Goal: Information Seeking & Learning: Learn about a topic

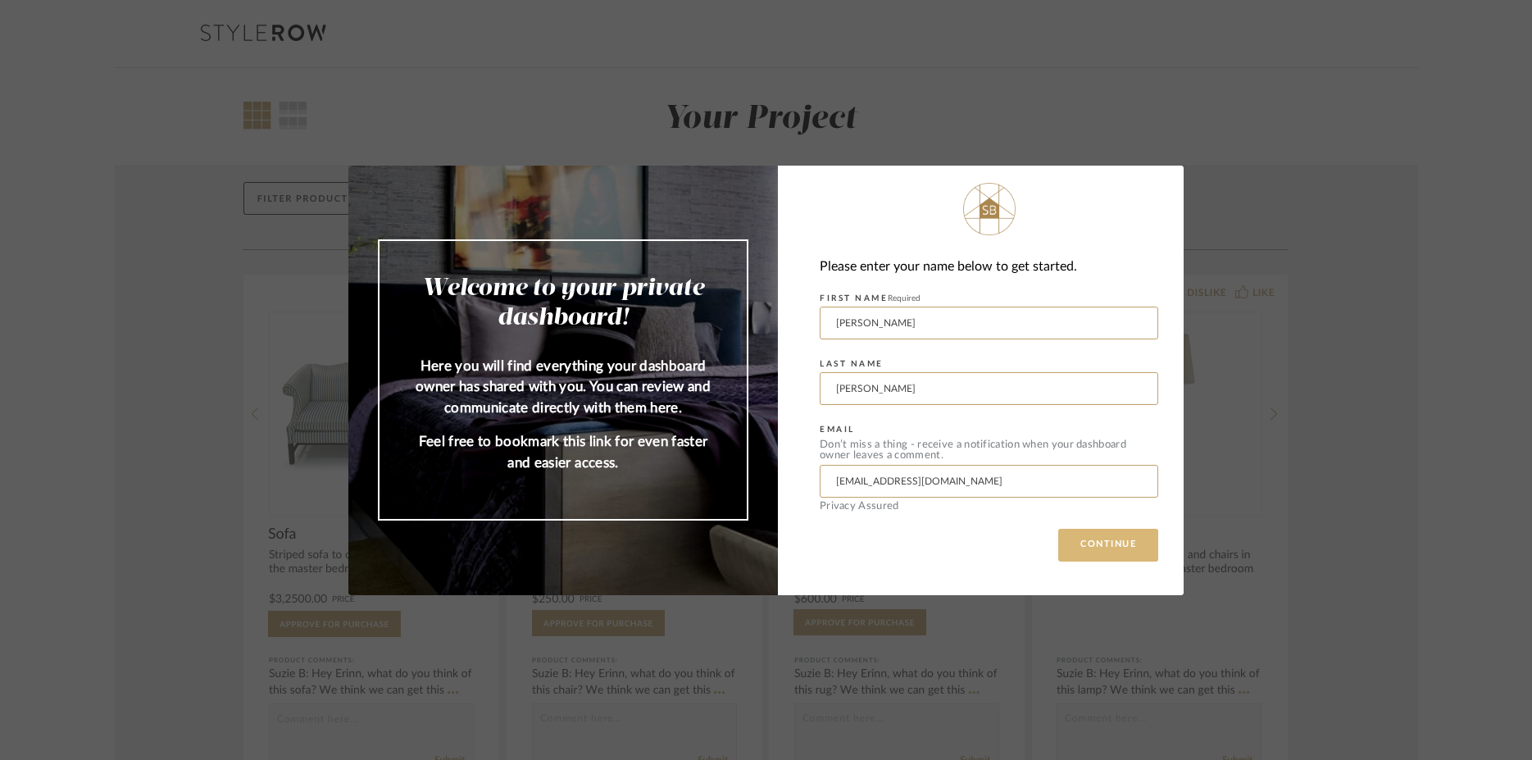
click at [1108, 537] on button "CONTINUE" at bounding box center [1109, 545] width 100 height 33
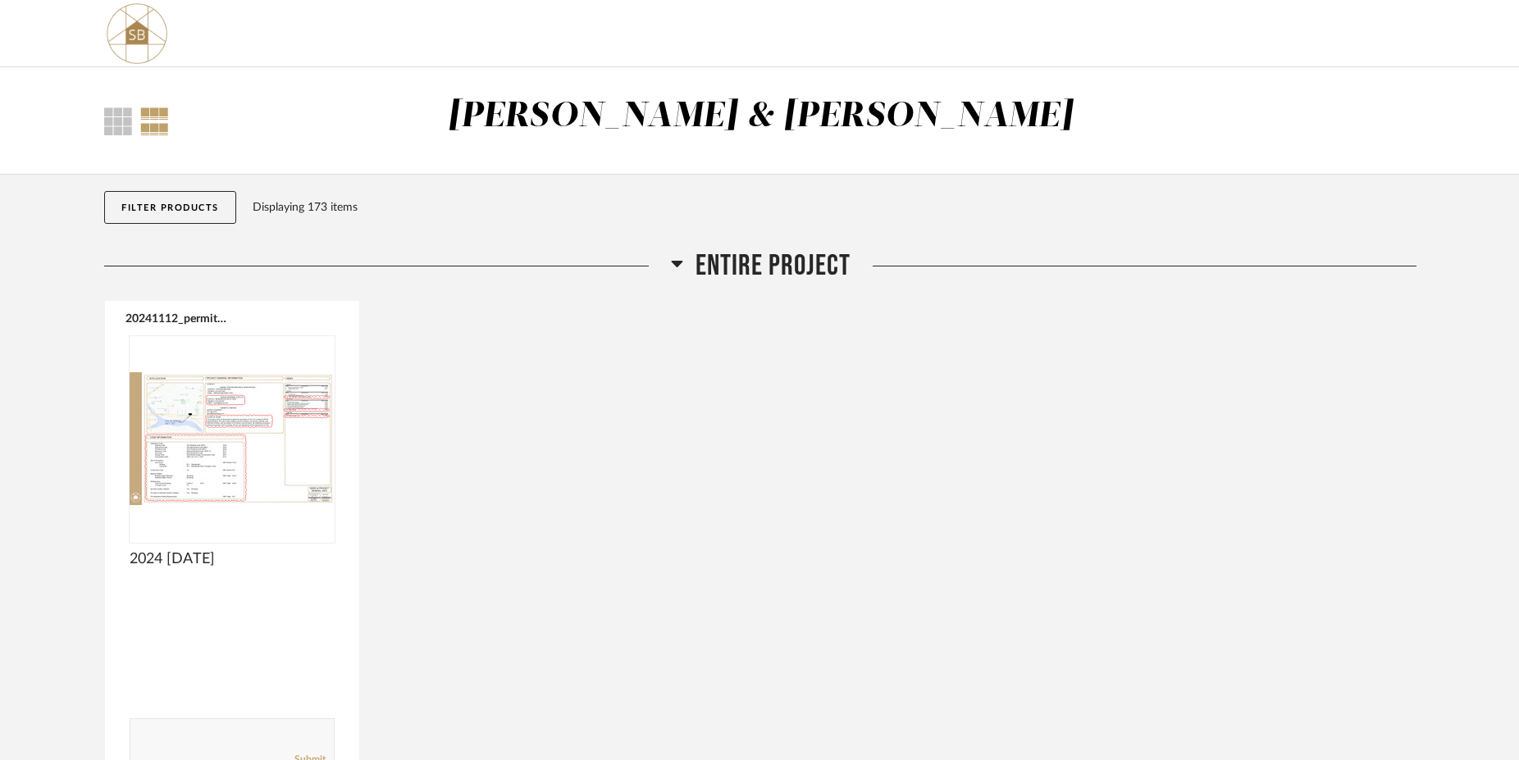
click at [679, 264] on icon at bounding box center [676, 264] width 11 height 7
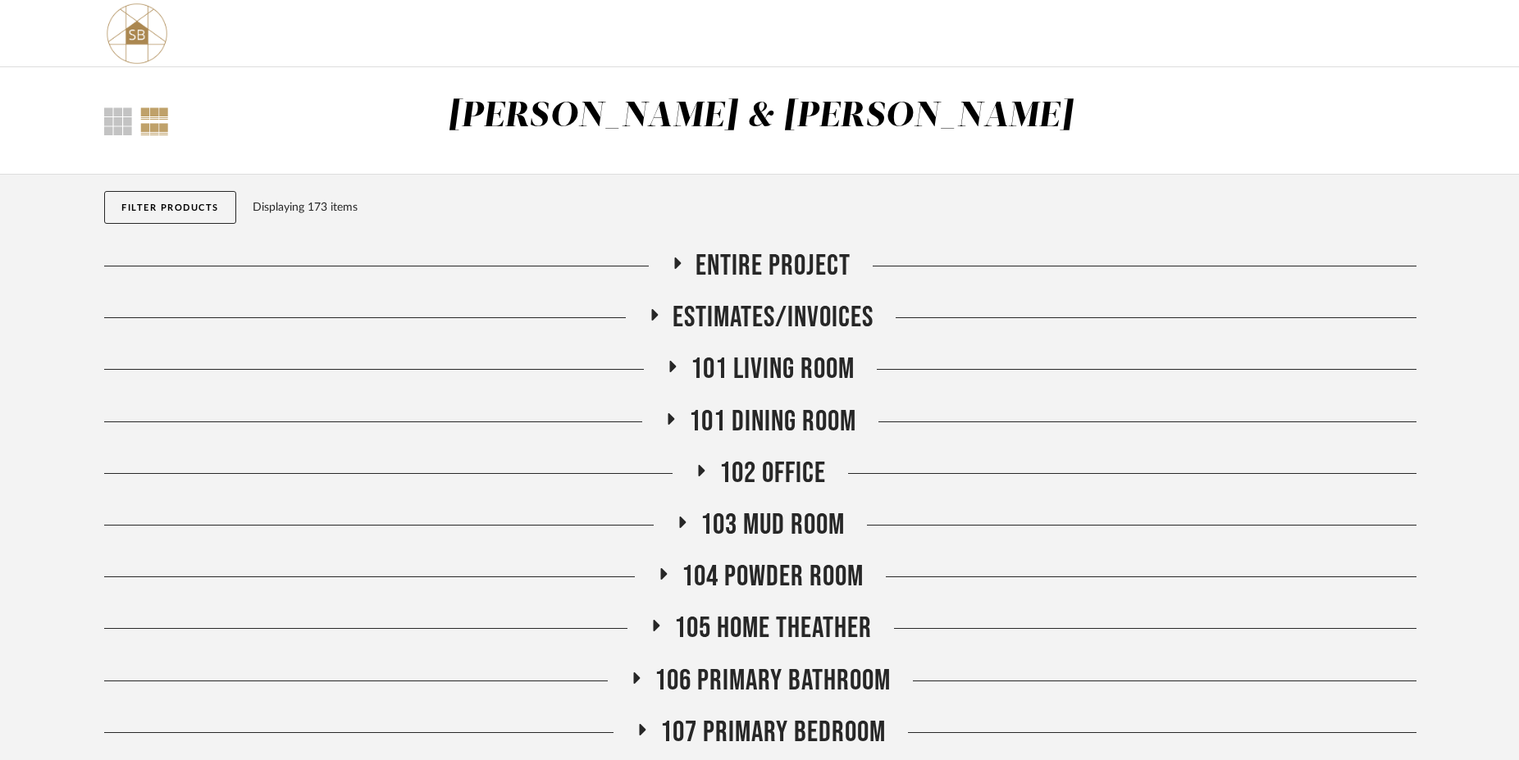
scroll to position [390, 0]
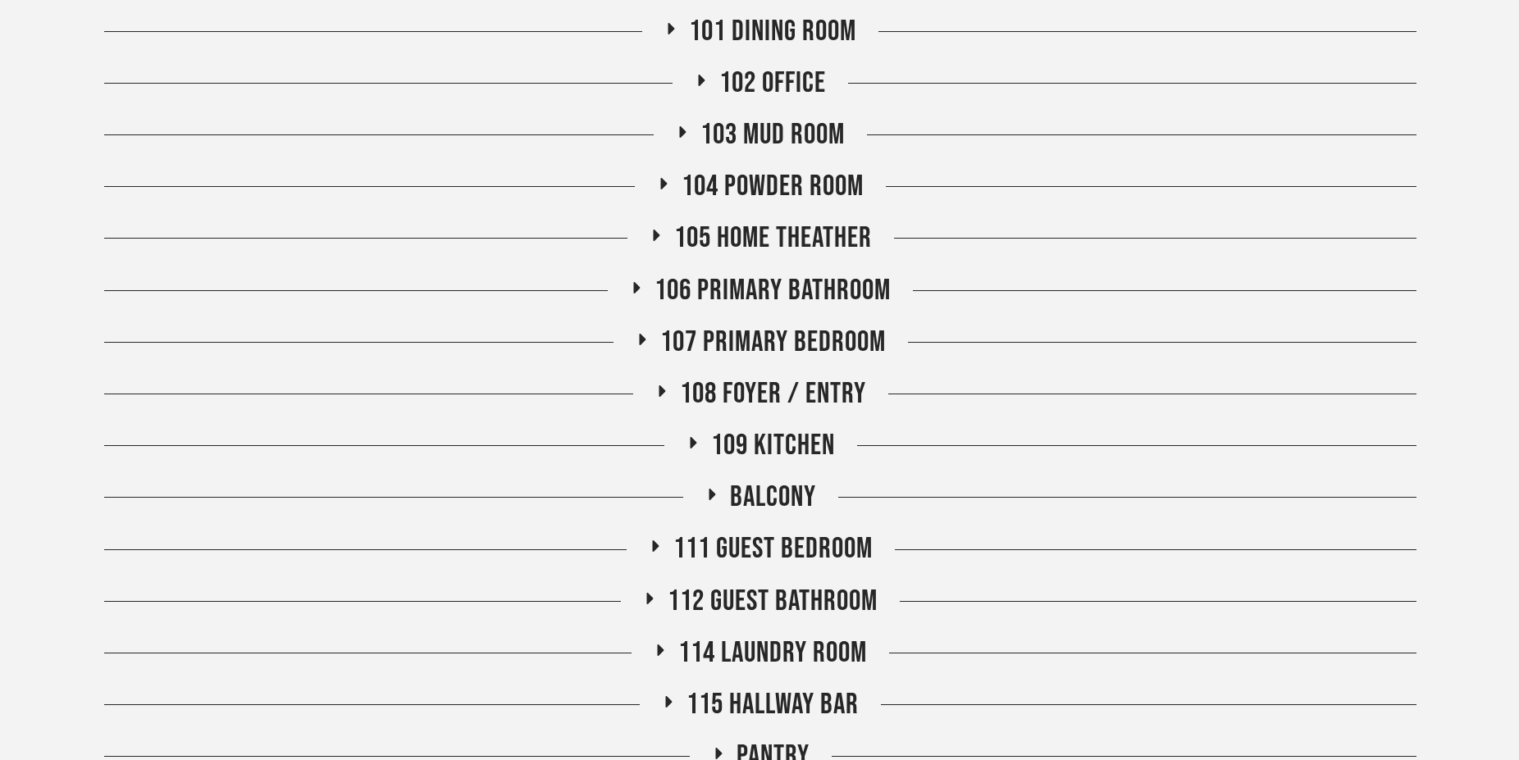
click at [654, 239] on icon at bounding box center [656, 235] width 7 height 11
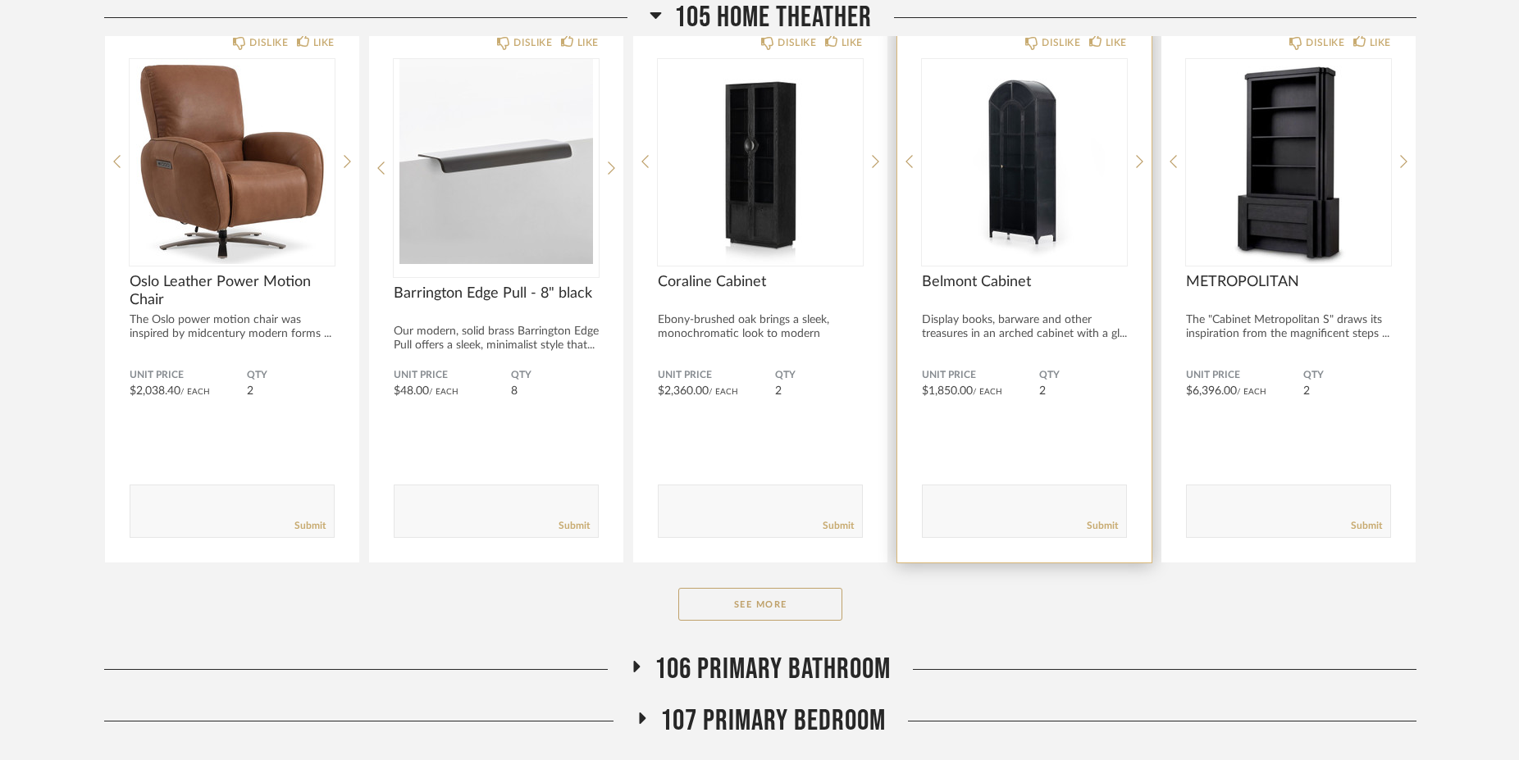
scroll to position [781, 0]
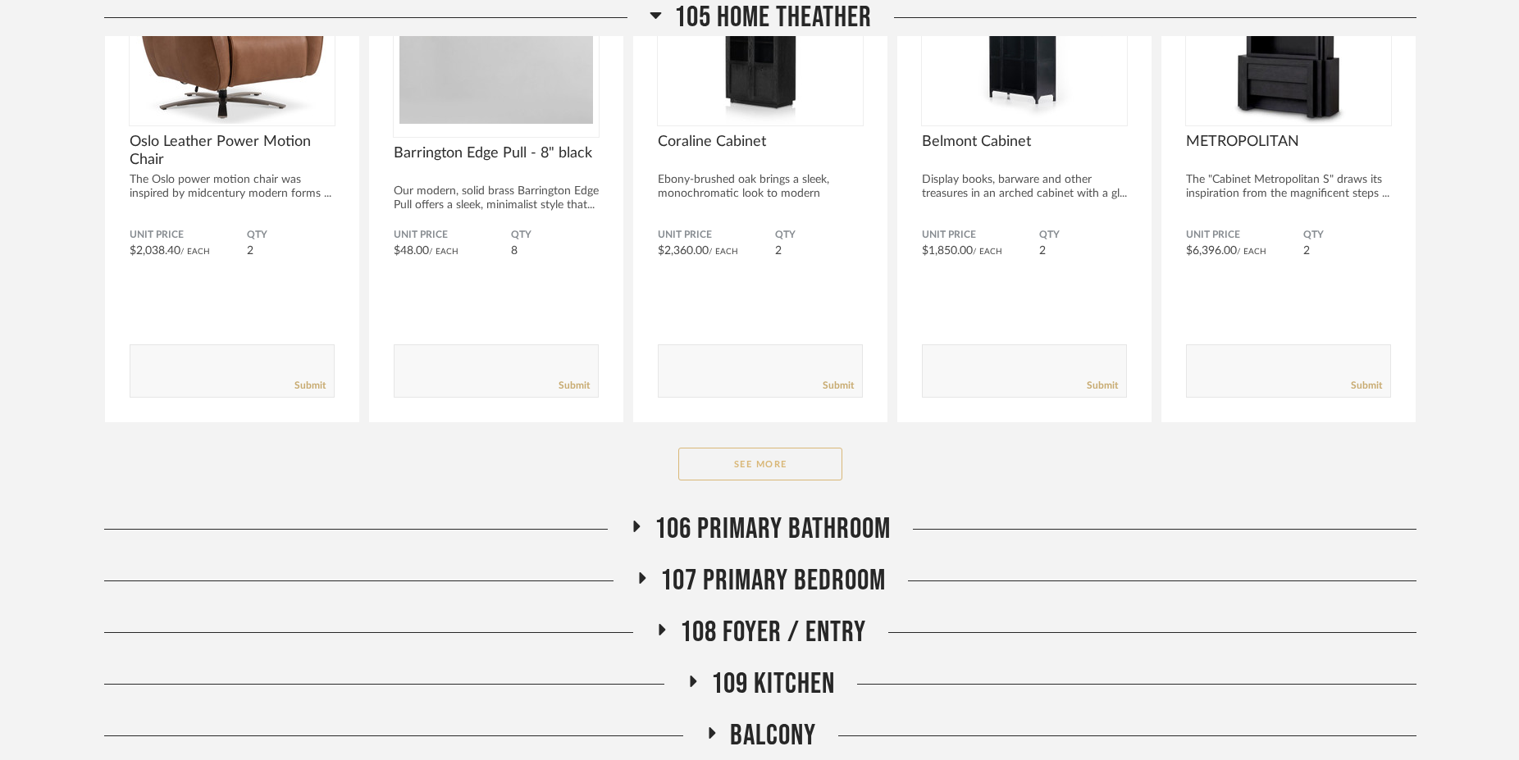
click at [810, 476] on button "See More" at bounding box center [760, 464] width 164 height 33
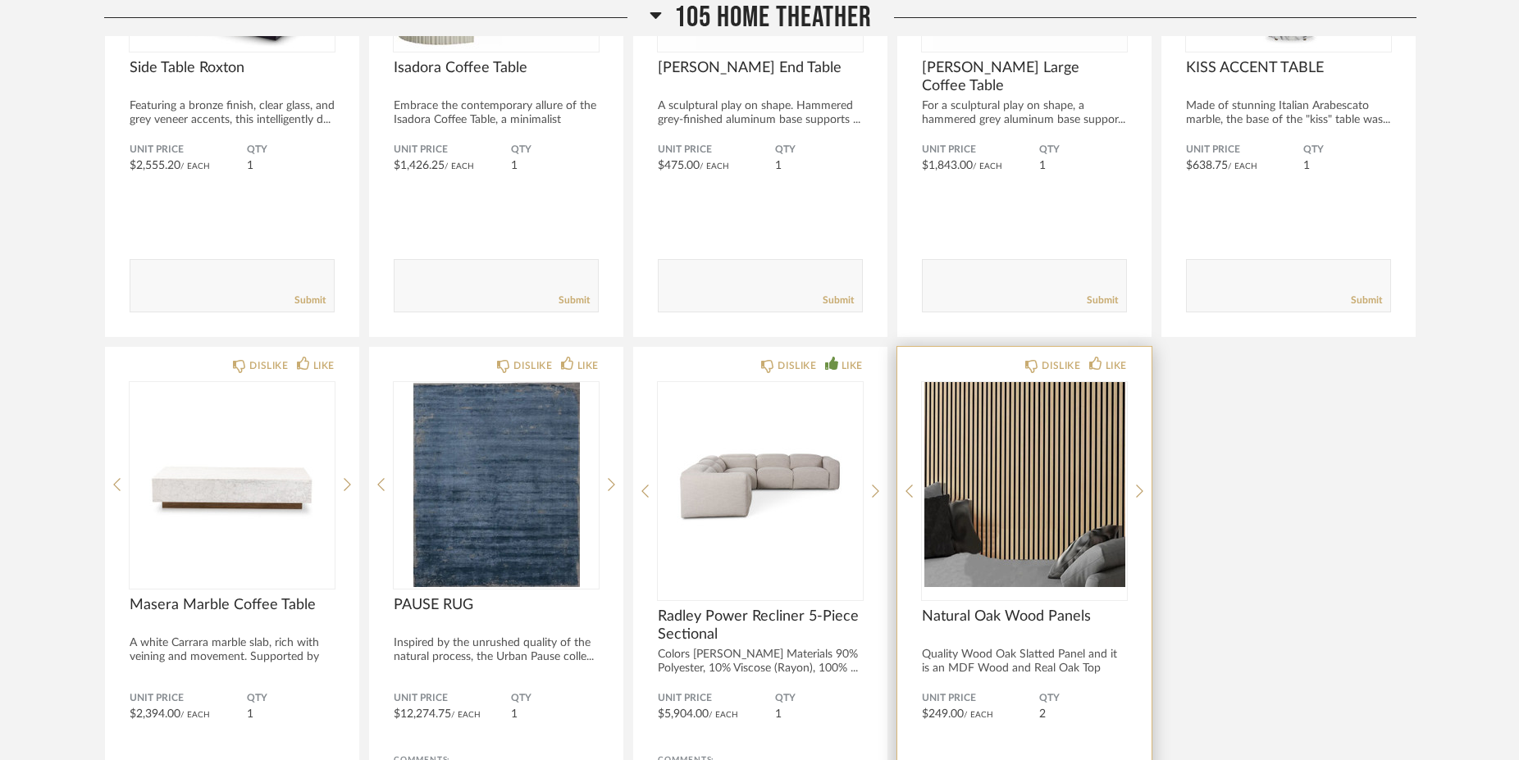
scroll to position [2342, 0]
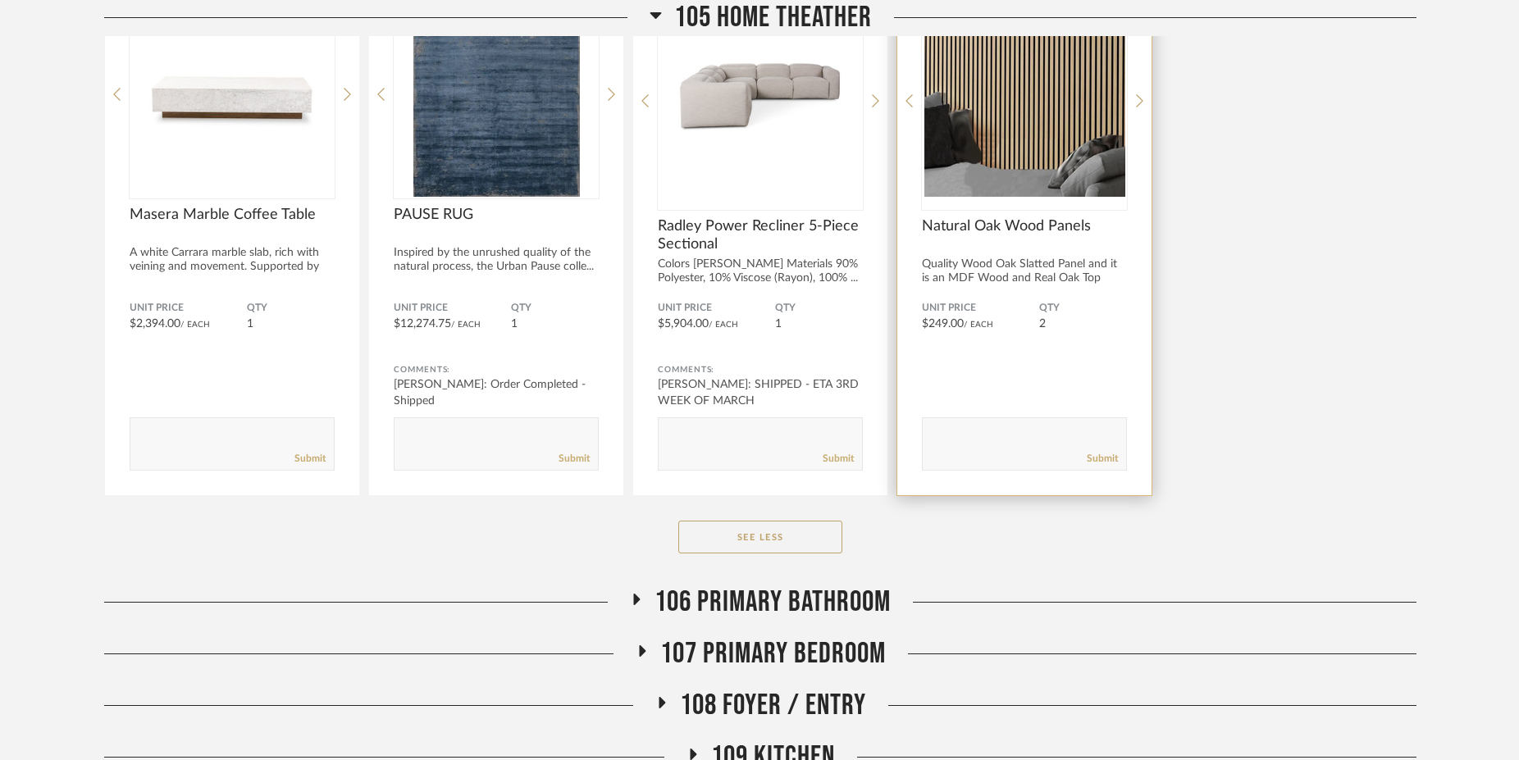
click at [1032, 147] on img "0" at bounding box center [1024, 94] width 205 height 205
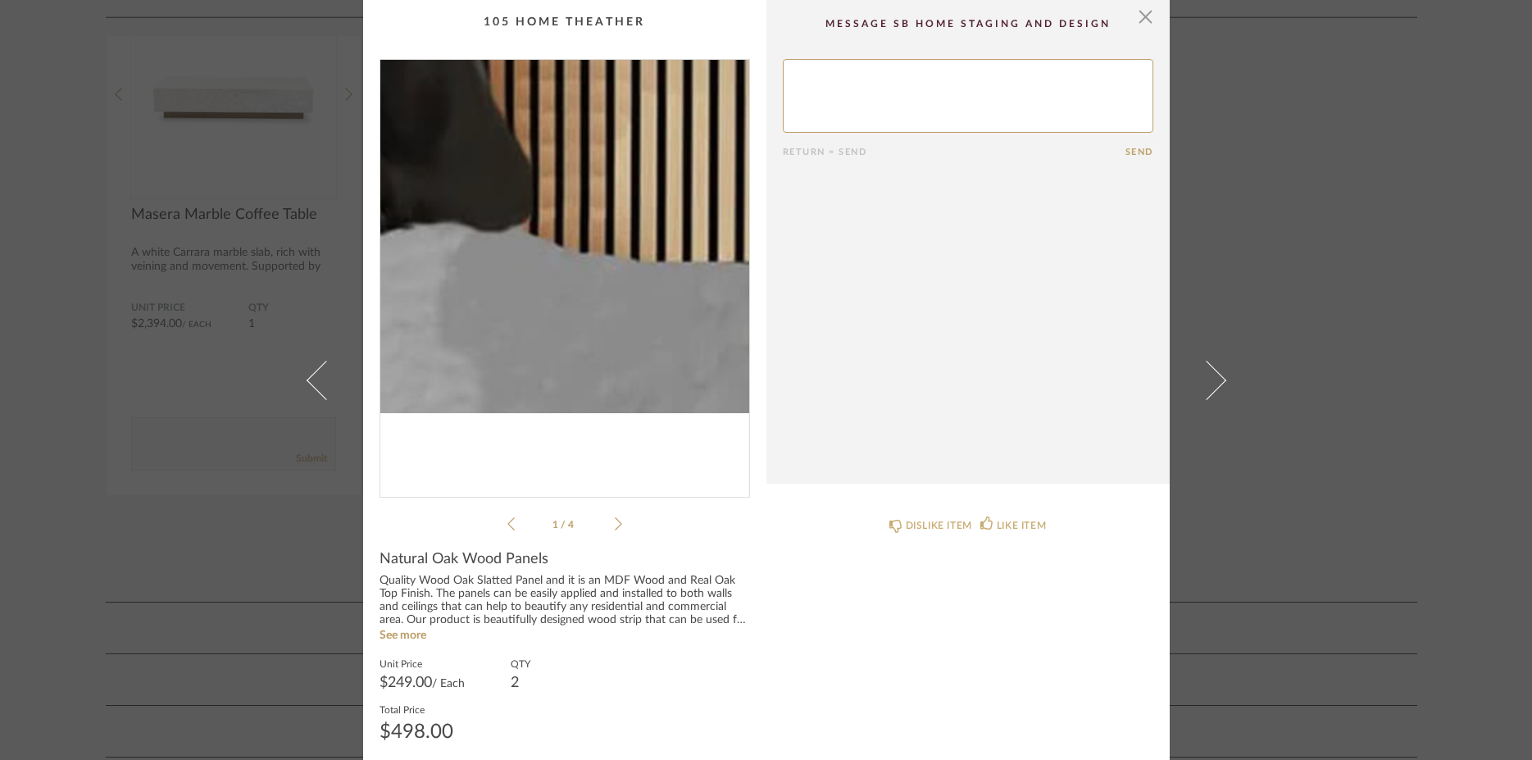
scroll to position [11, 0]
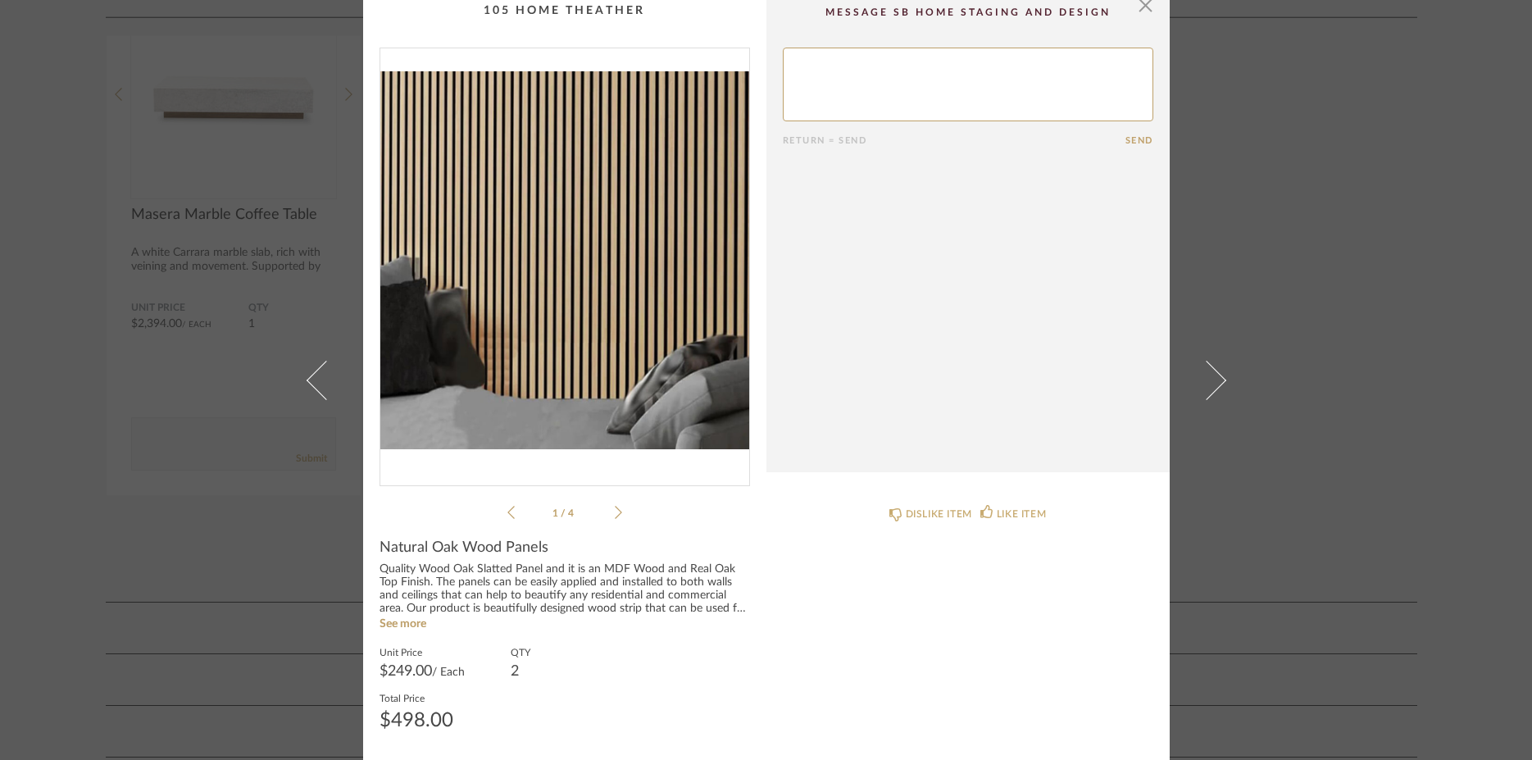
click at [615, 512] on icon at bounding box center [618, 512] width 7 height 15
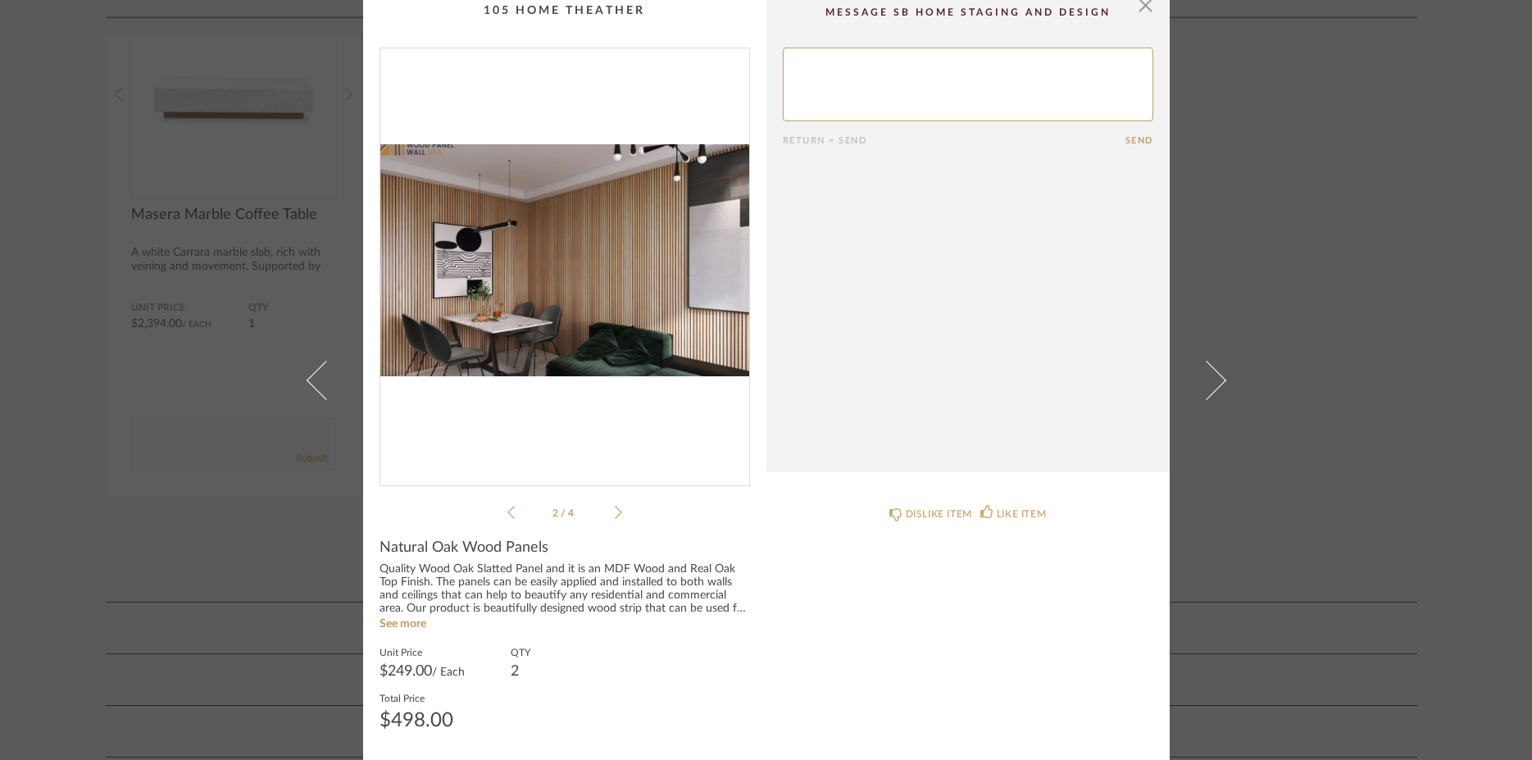
click at [615, 512] on icon at bounding box center [618, 512] width 7 height 15
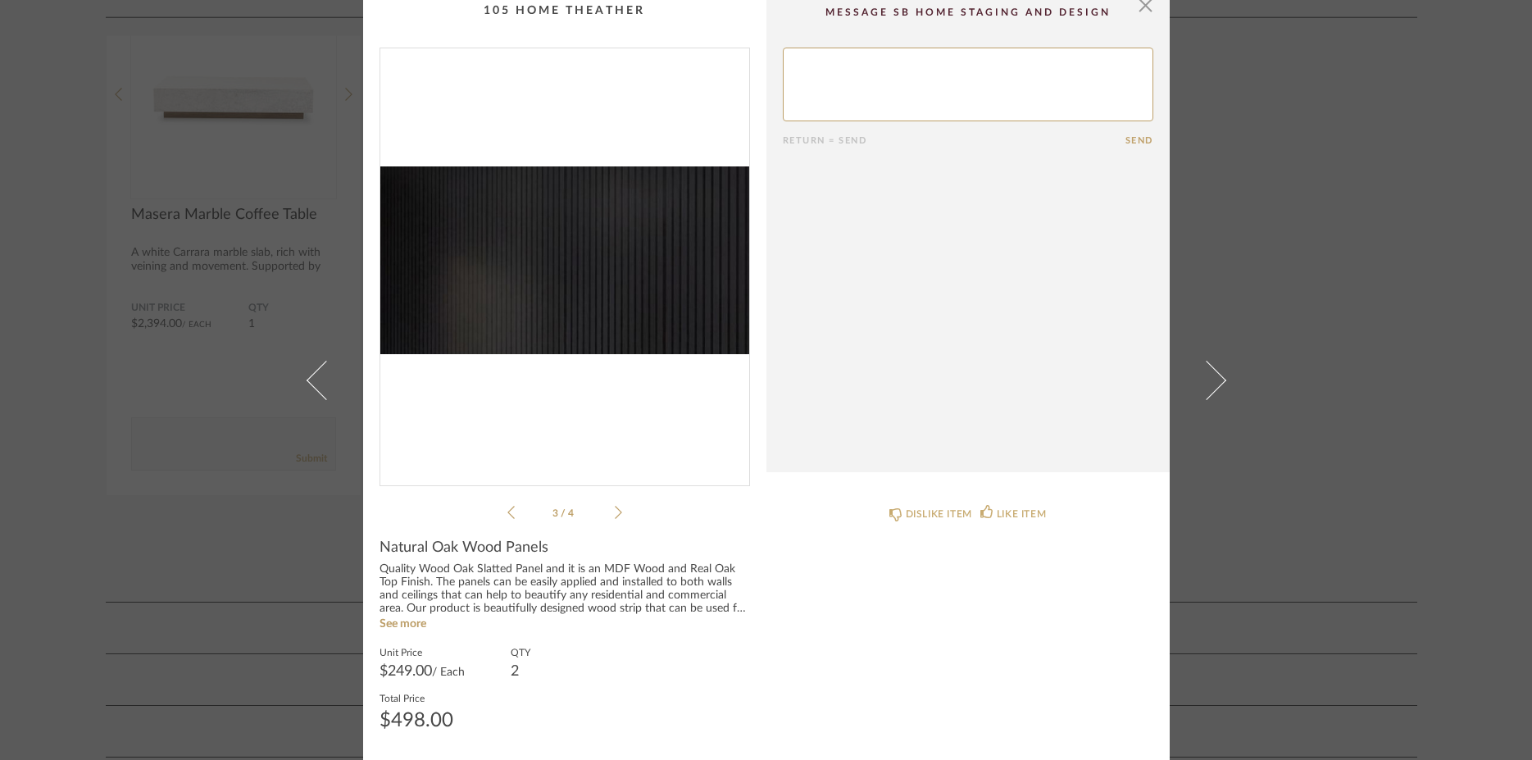
click at [615, 512] on icon at bounding box center [618, 512] width 7 height 15
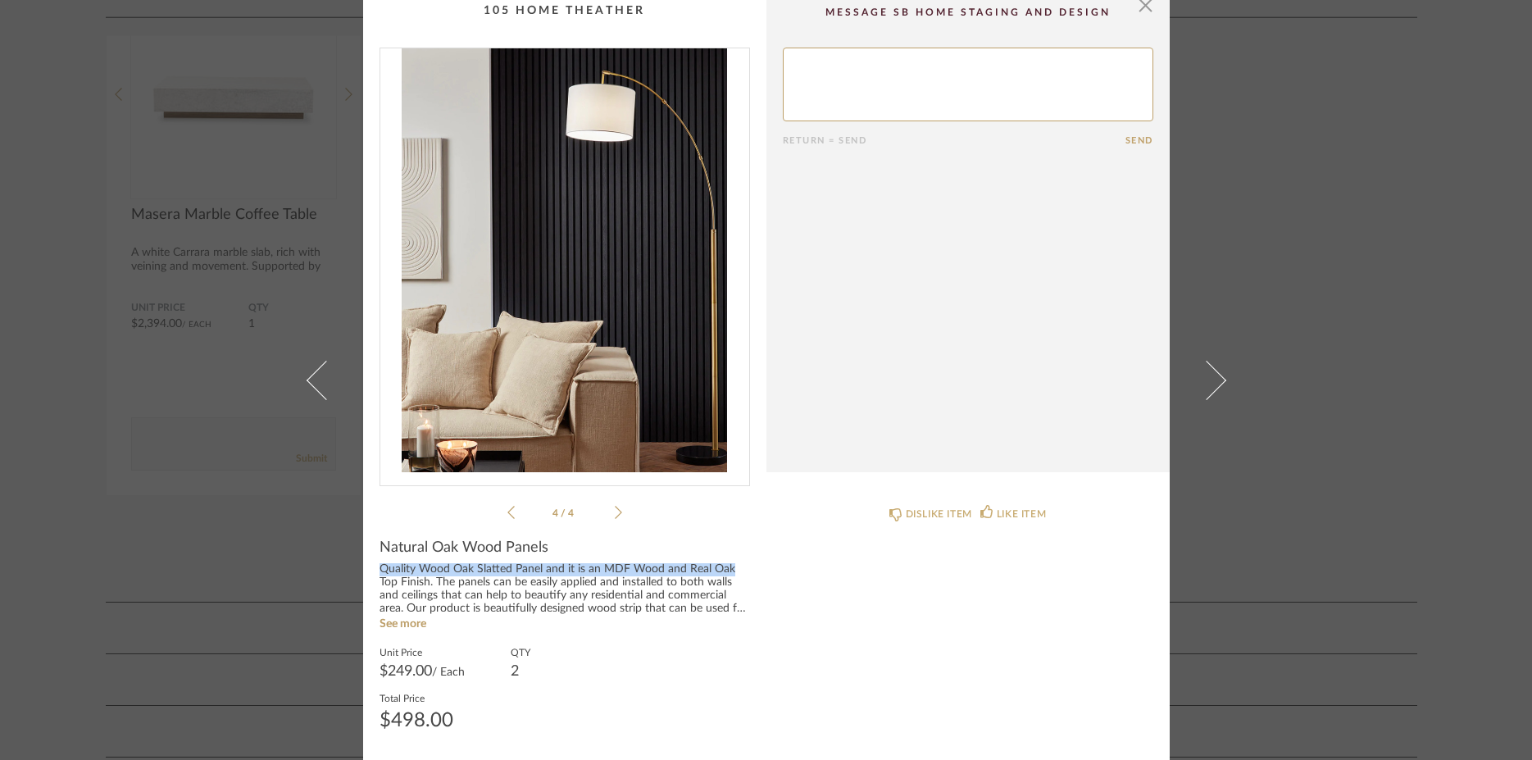
drag, startPoint x: 722, startPoint y: 567, endPoint x: 355, endPoint y: 572, distance: 367.4
click at [380, 572] on div "Quality Wood Oak Slatted Panel and it is an MDF Wood and Real Oak Top Finish. T…" at bounding box center [565, 589] width 371 height 52
copy div "Quality Wood Oak Slatted Panel and it is an MDF Wood and Real Oak"
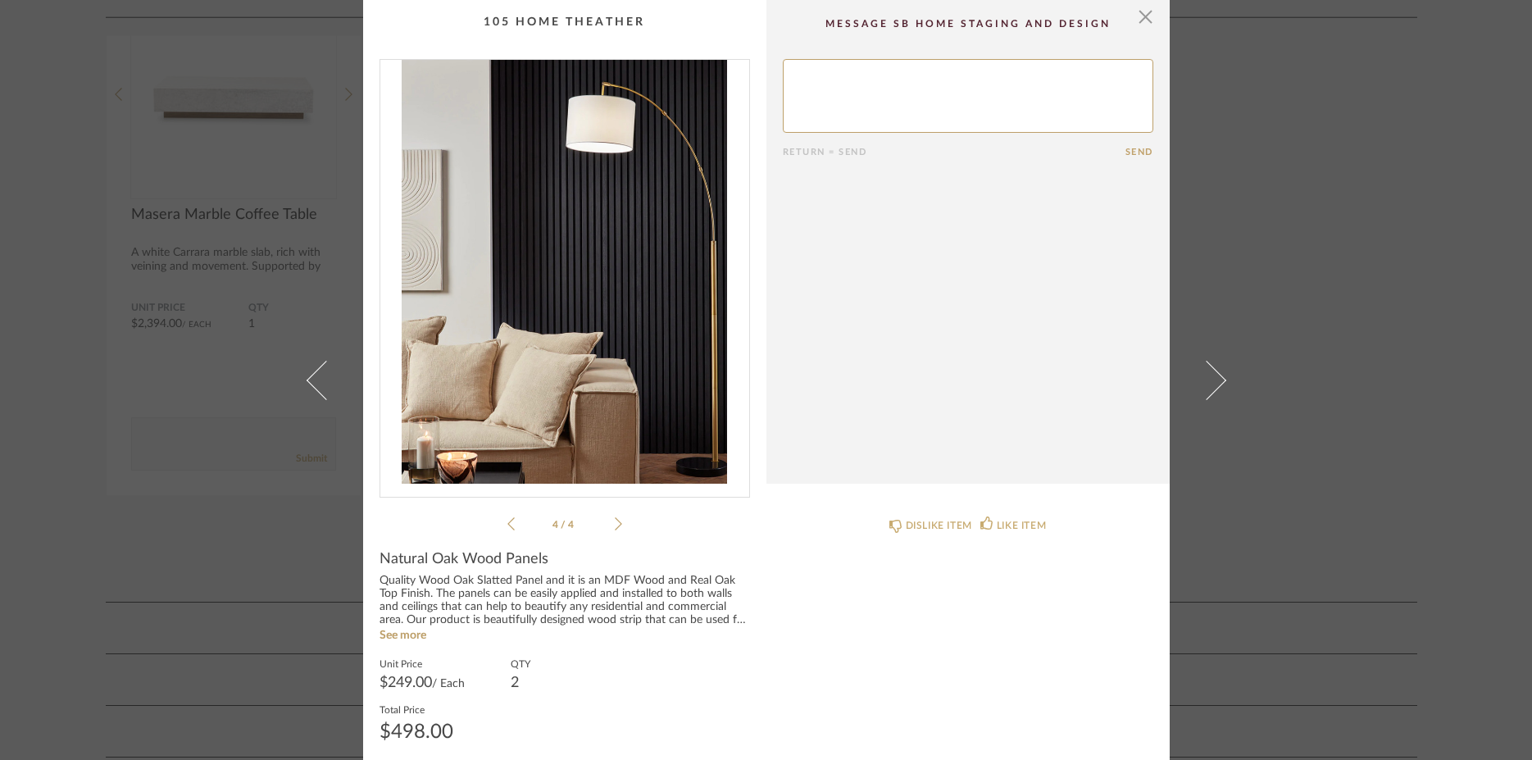
click at [611, 635] on sr-see-more-text "Quality Wood Oak Slatted Panel and it is an MDF Wood and Real Oak Top Finish. T…" at bounding box center [565, 609] width 371 height 69
click at [1344, 452] on div "× 4 / 4 Return = Send Send Natural Oak Wood Panels Quality Wood Oak Slatted Pan…" at bounding box center [766, 380] width 1532 height 760
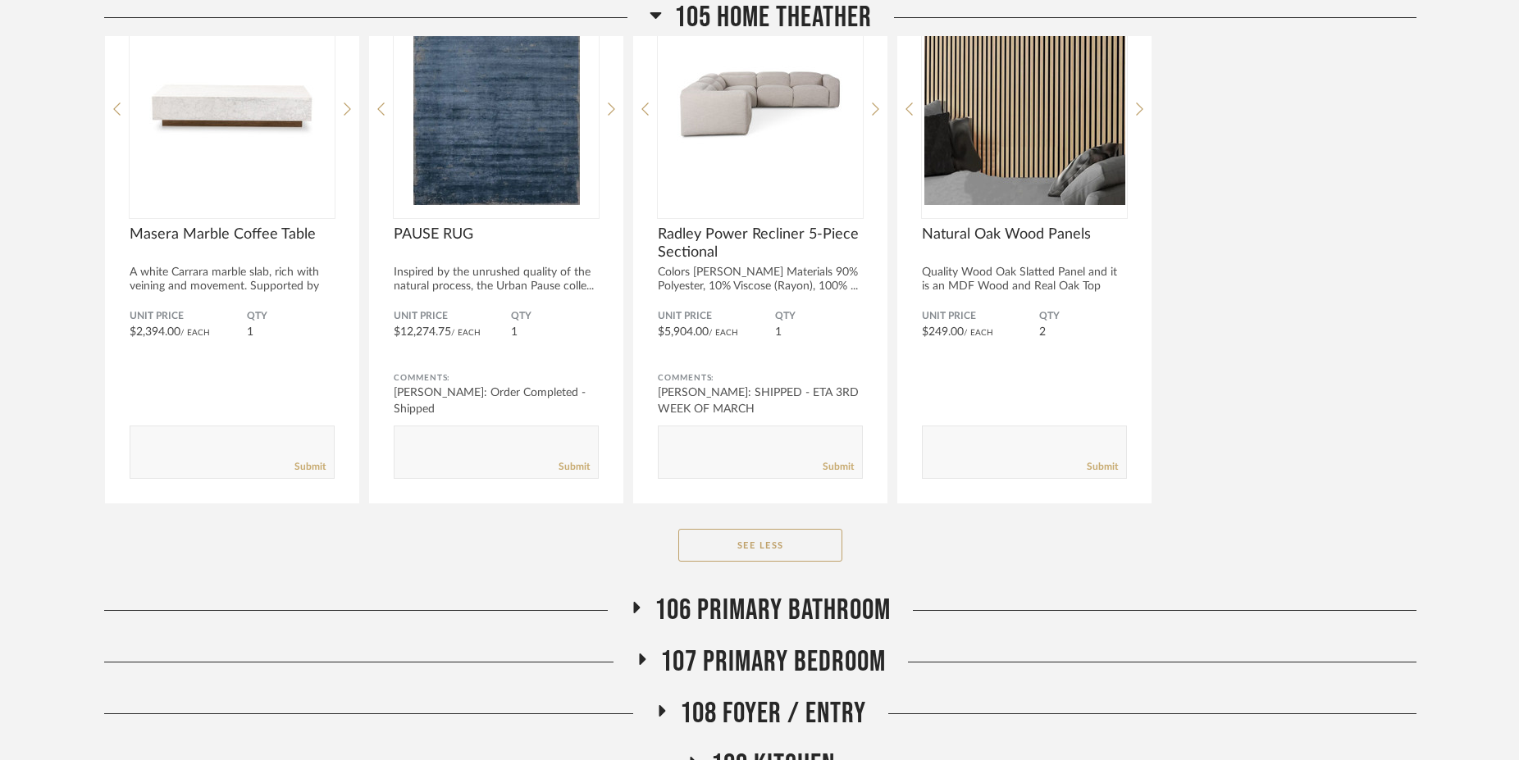
scroll to position [2342, 0]
